Goal: Task Accomplishment & Management: Manage account settings

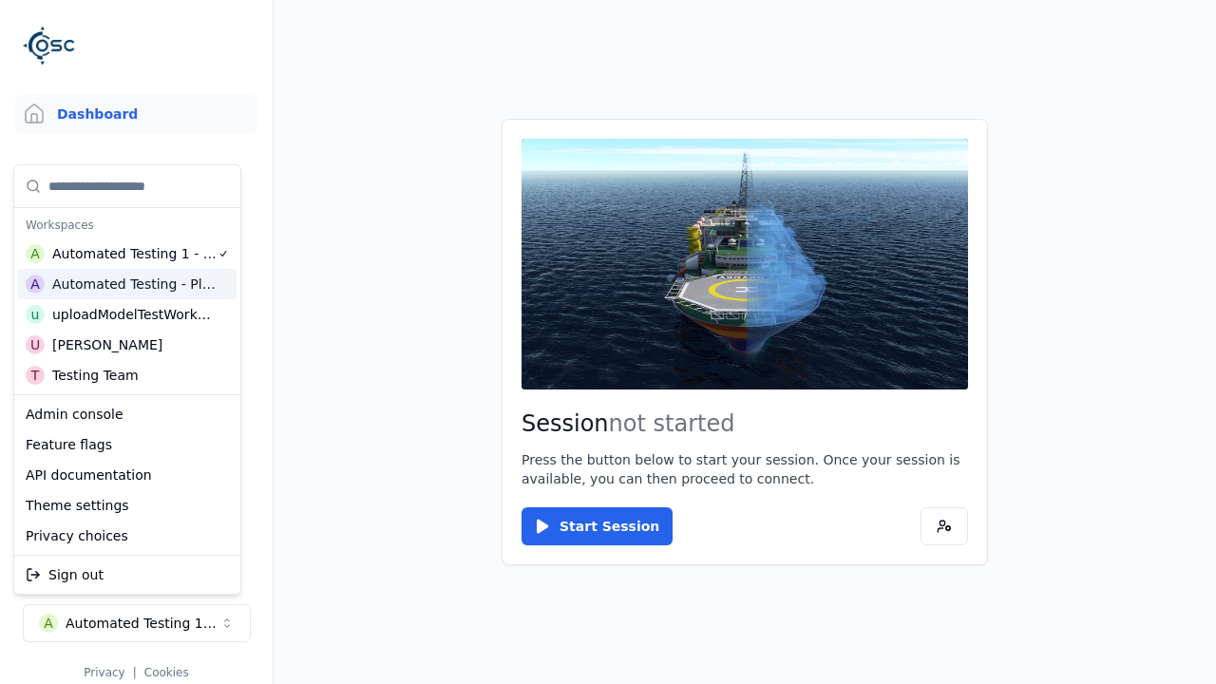
click at [608, 342] on html "Support Dashboard Assets 3D Models Scenes Datasets Recordings Support Documenta…" at bounding box center [608, 342] width 1216 height 684
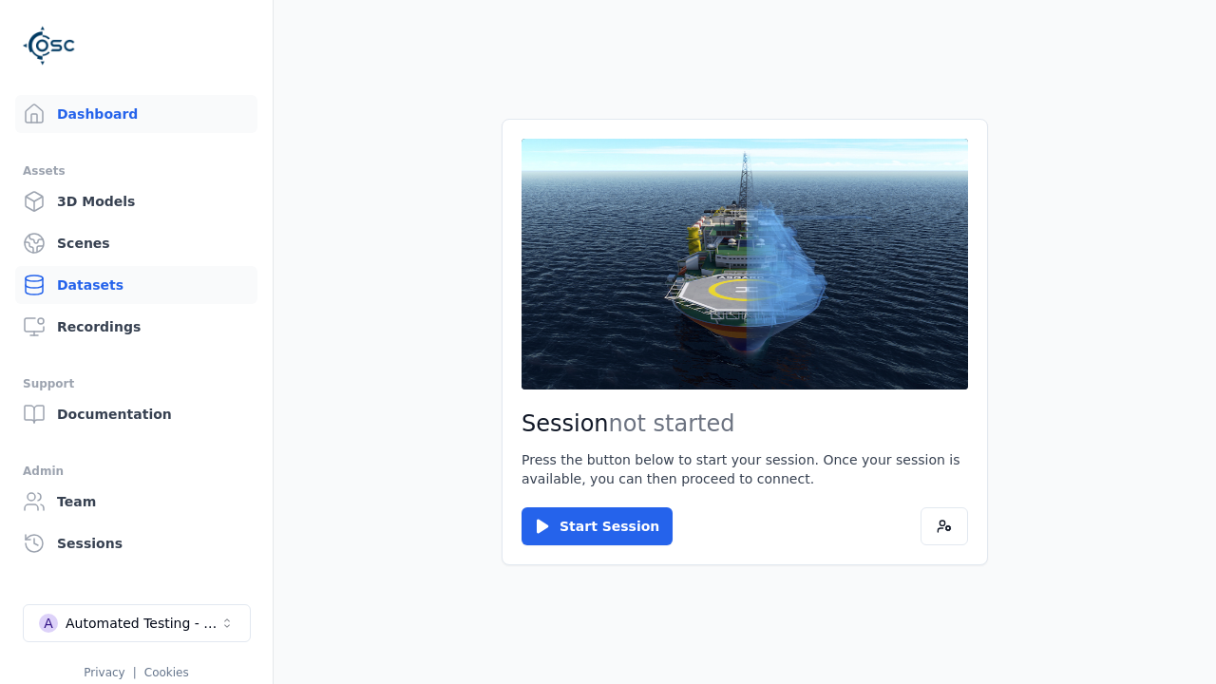
click at [136, 285] on link "Datasets" at bounding box center [136, 285] width 242 height 38
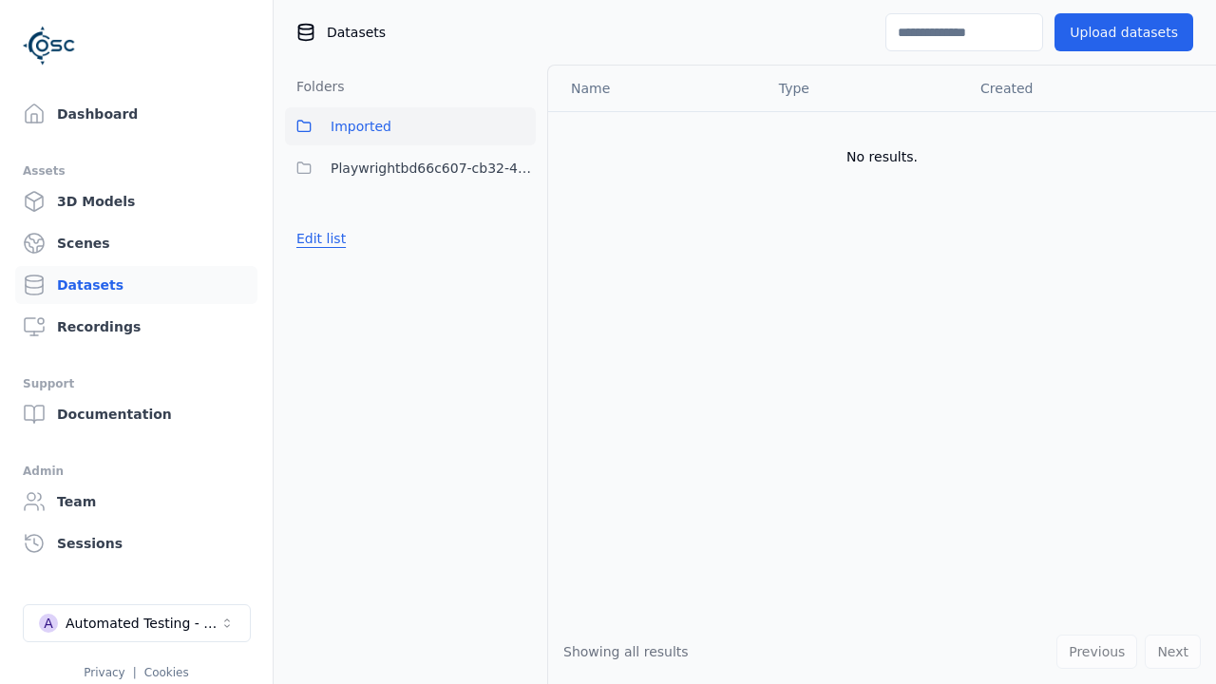
click at [317, 238] on button "Edit list" at bounding box center [321, 238] width 72 height 34
click at [334, 238] on link "Create folder" at bounding box center [339, 238] width 87 height 19
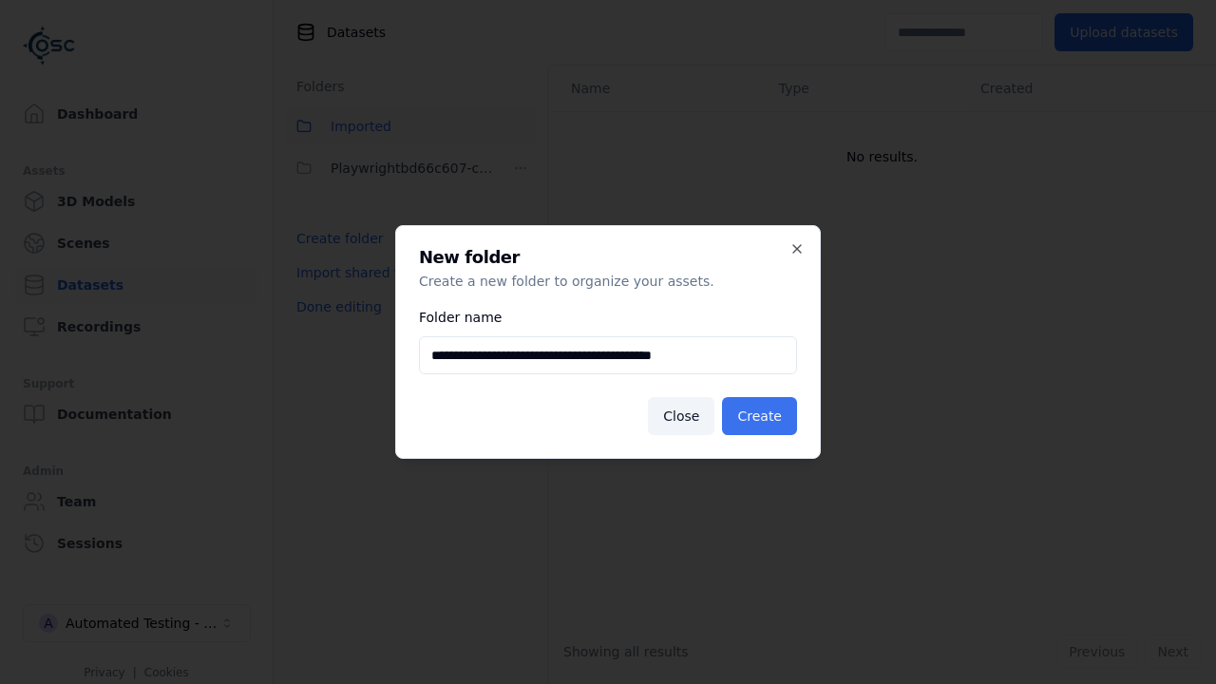
type input "**********"
click at [762, 416] on button "Create" at bounding box center [759, 416] width 75 height 38
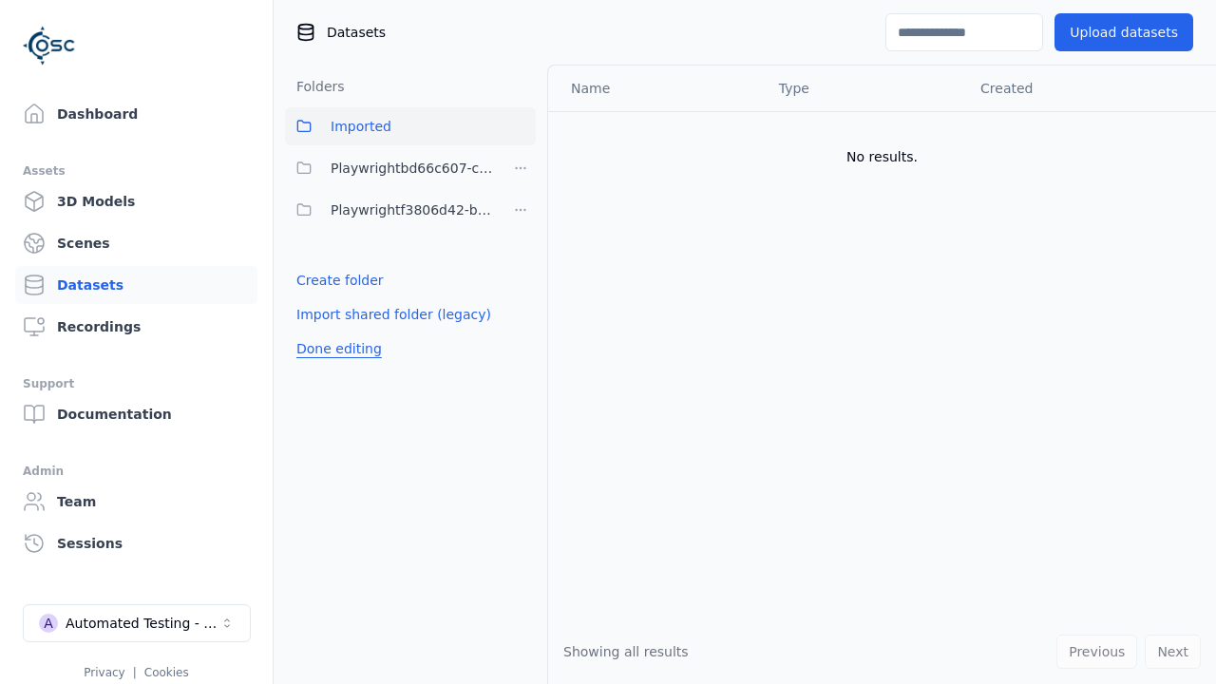
click at [333, 349] on button "Done editing" at bounding box center [339, 349] width 108 height 34
click at [317, 280] on button "Edit list" at bounding box center [321, 280] width 72 height 34
click at [521, 210] on html "Support Dashboard Assets 3D Models Scenes Datasets Recordings Support Documenta…" at bounding box center [608, 342] width 1216 height 684
click at [520, 310] on div "Rename" at bounding box center [526, 309] width 127 height 30
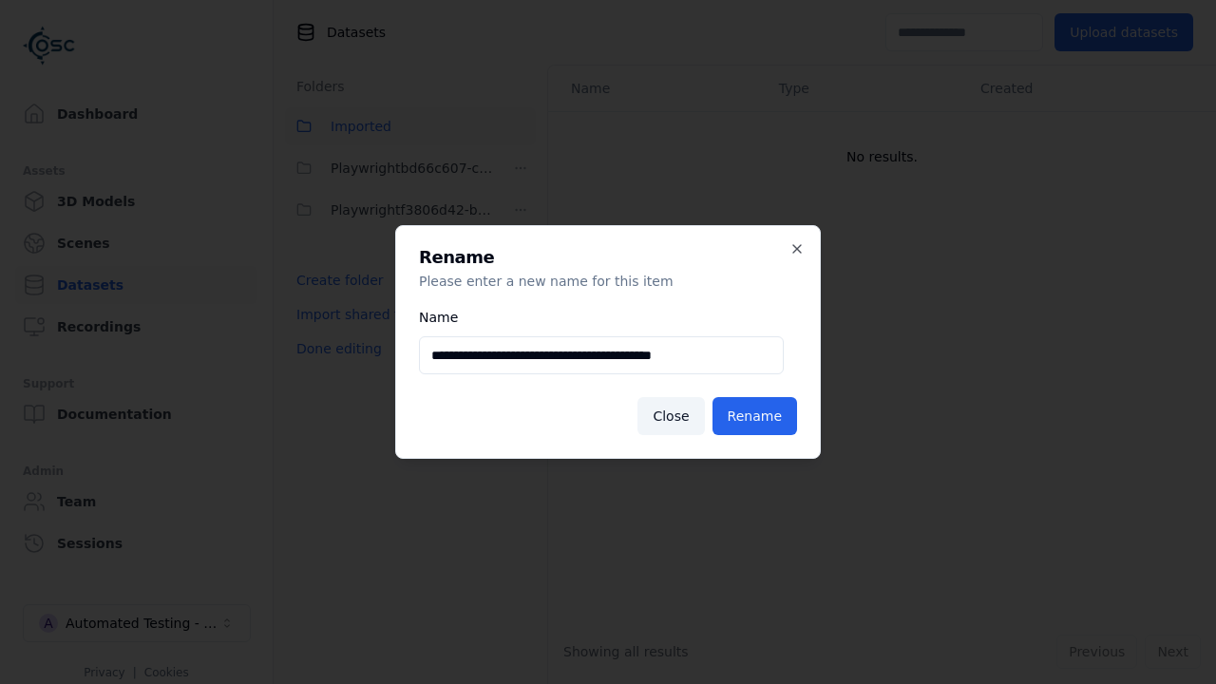
click at [601, 355] on input "**********" at bounding box center [601, 355] width 365 height 38
type input "**********"
click at [756, 416] on button "Rename" at bounding box center [754, 416] width 85 height 38
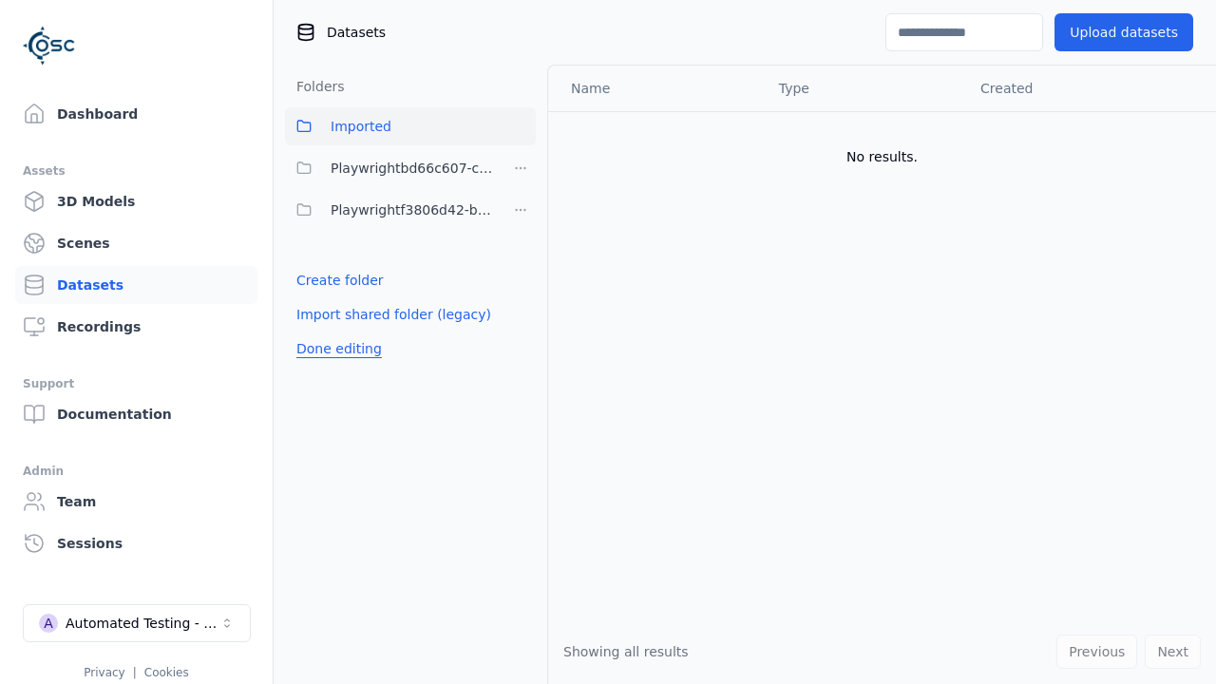
click at [333, 349] on button "Done editing" at bounding box center [339, 349] width 108 height 34
click at [317, 280] on button "Edit list" at bounding box center [321, 280] width 72 height 34
click at [521, 168] on html "Support Dashboard Assets 3D Models Scenes Datasets Recordings Support Documenta…" at bounding box center [608, 342] width 1216 height 684
click at [520, 298] on div "Delete" at bounding box center [526, 298] width 127 height 30
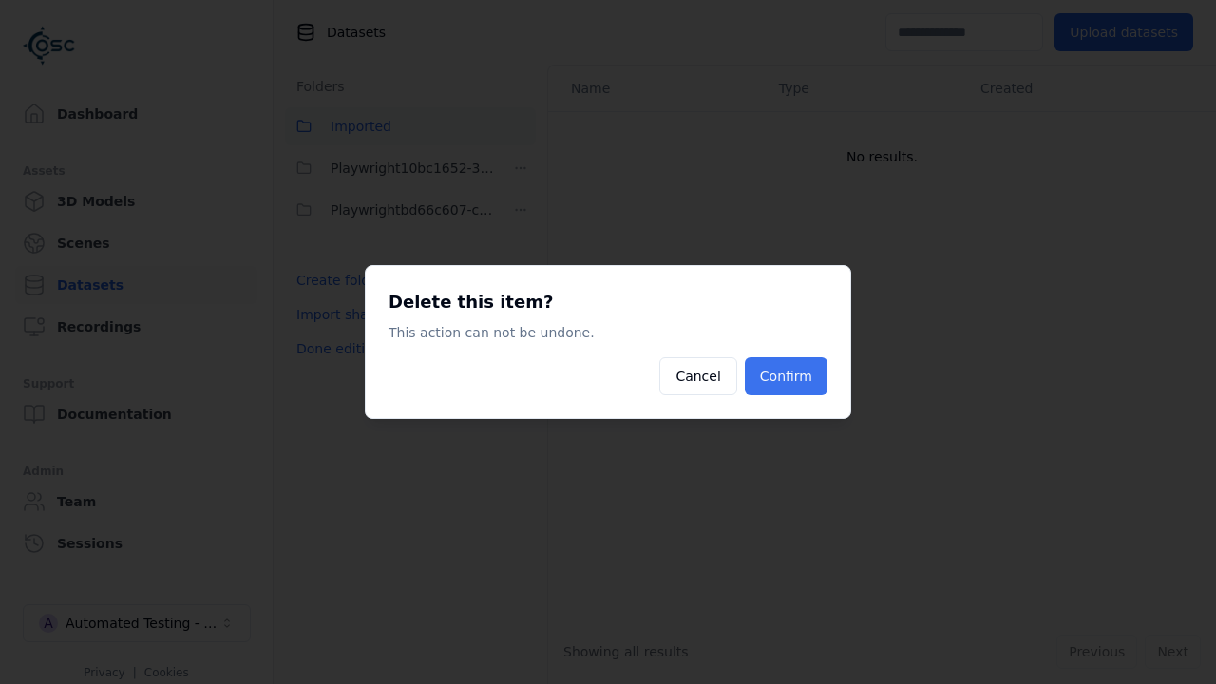
click at [788, 376] on button "Confirm" at bounding box center [786, 376] width 83 height 38
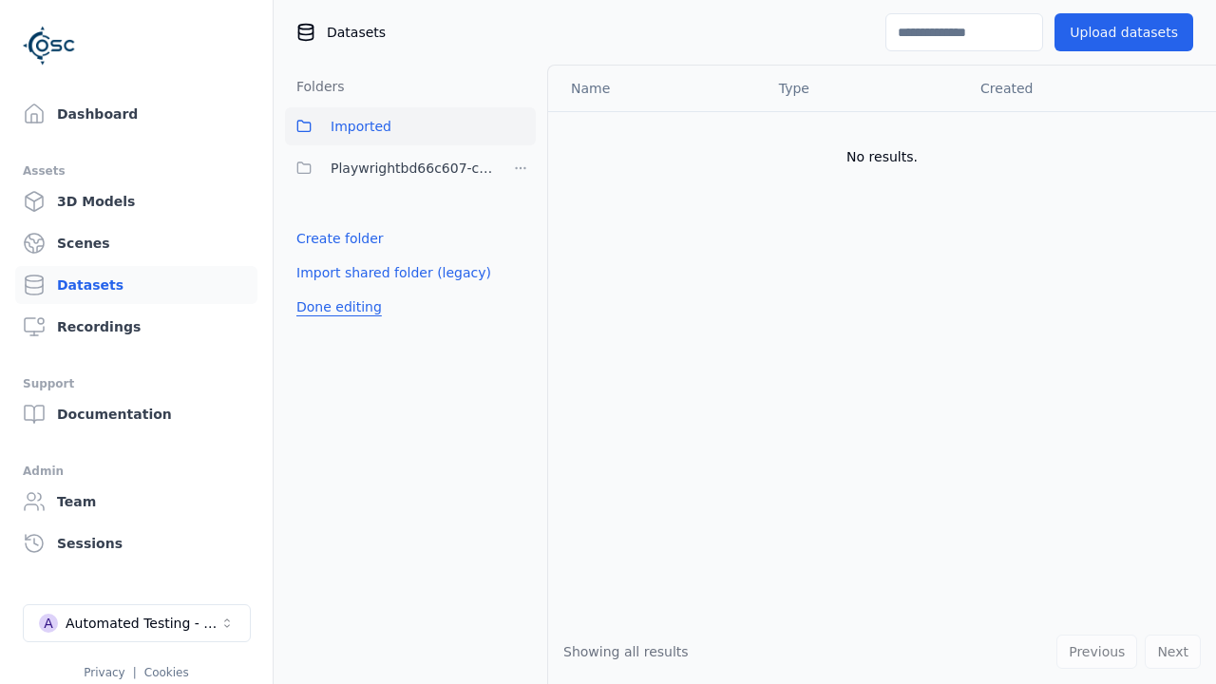
click at [333, 307] on button "Done editing" at bounding box center [339, 307] width 108 height 34
